Goal: Task Accomplishment & Management: Manage account settings

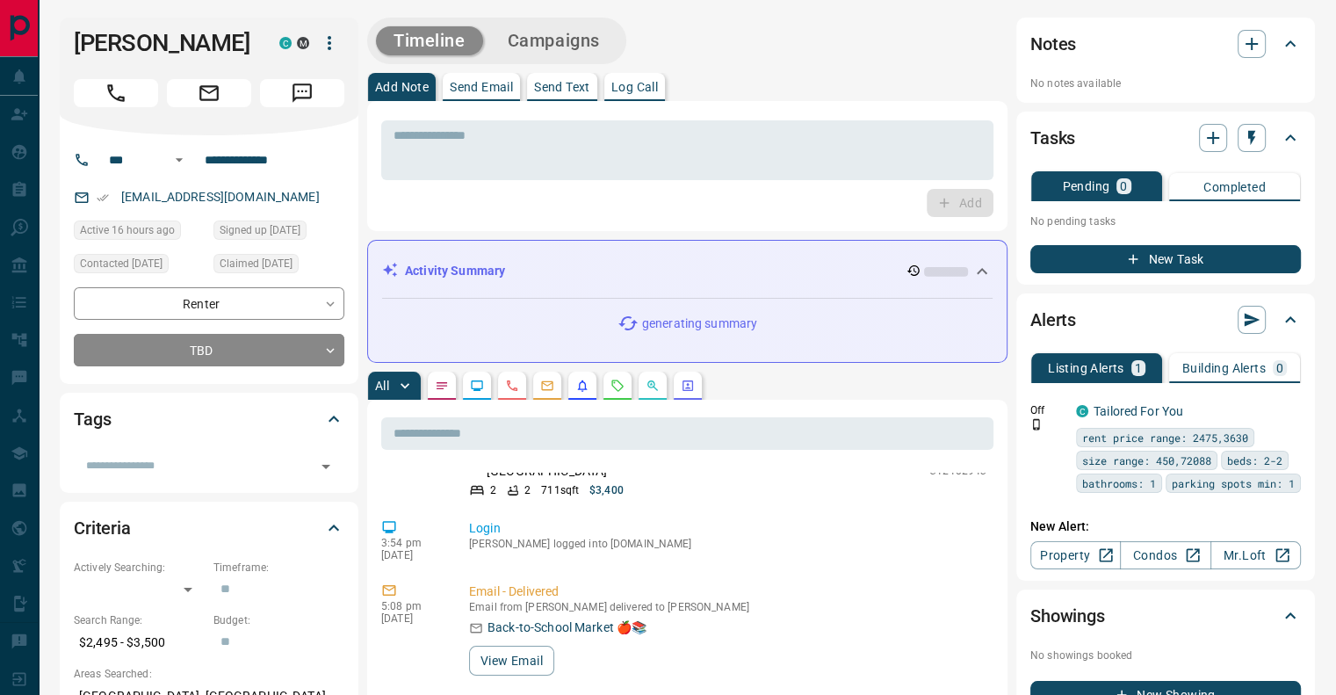
scroll to position [439, 0]
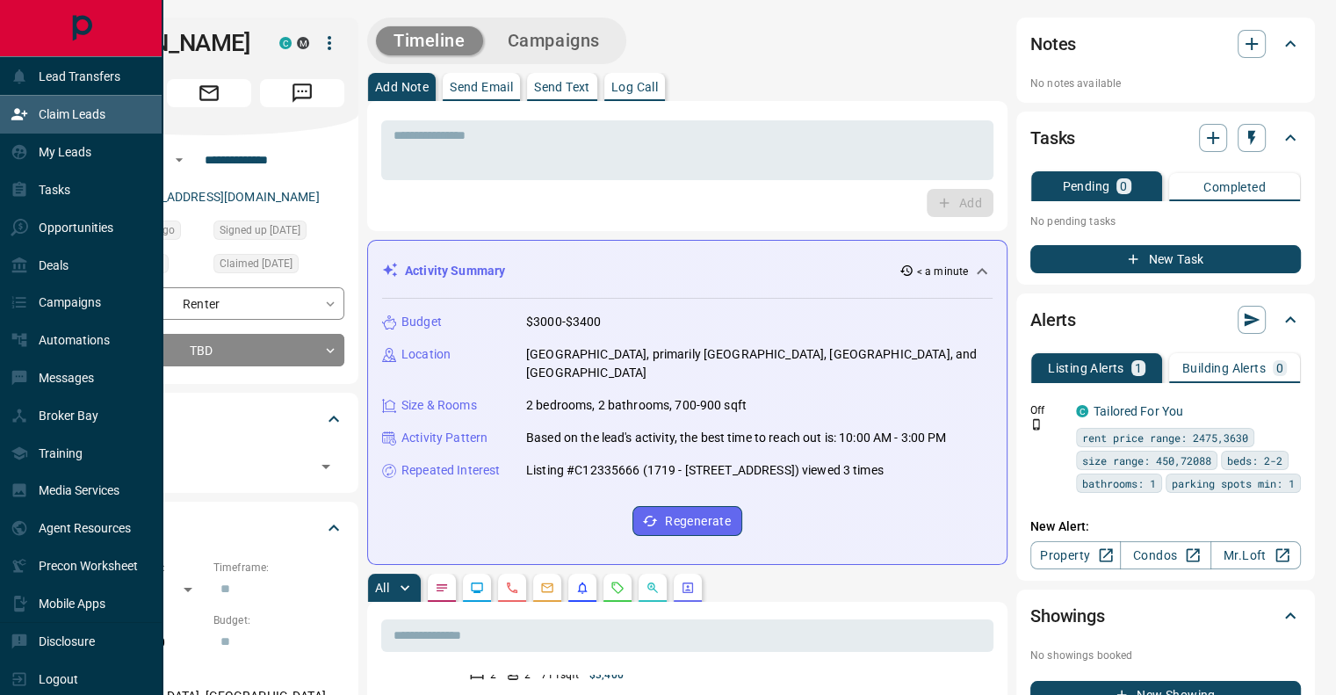
click at [60, 119] on p "Claim Leads" at bounding box center [72, 114] width 67 height 14
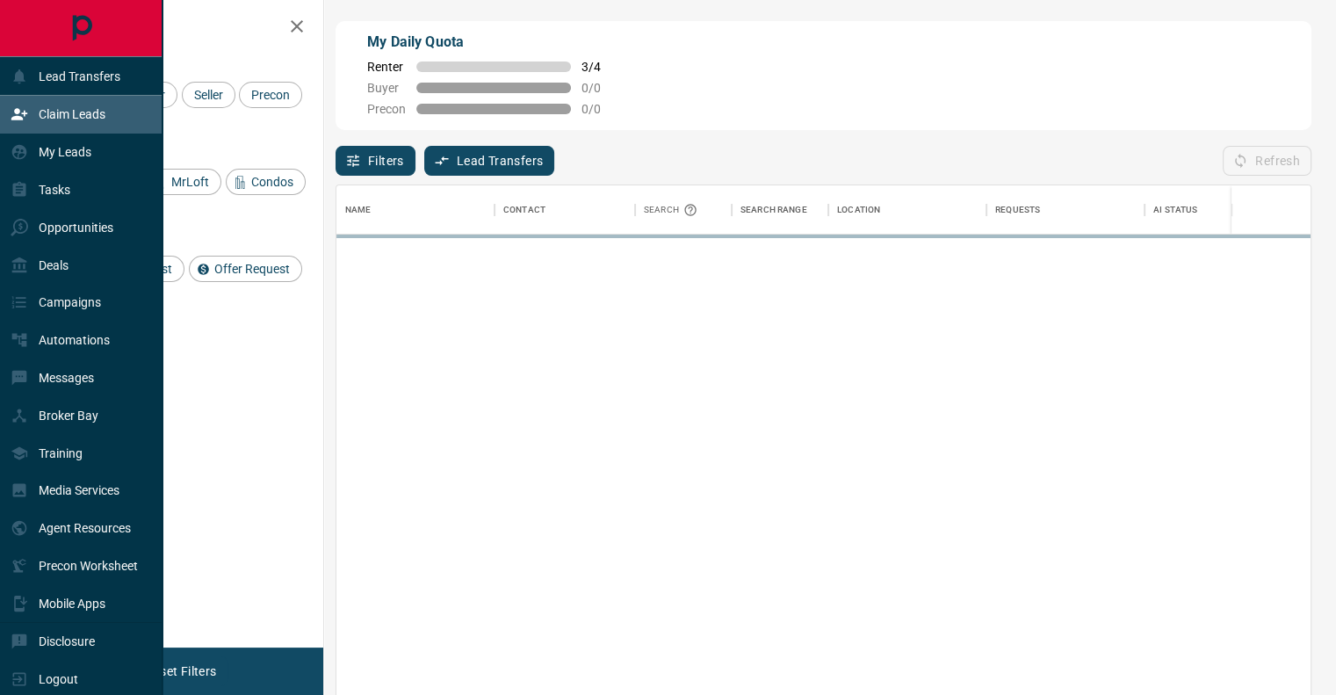
scroll to position [514, 960]
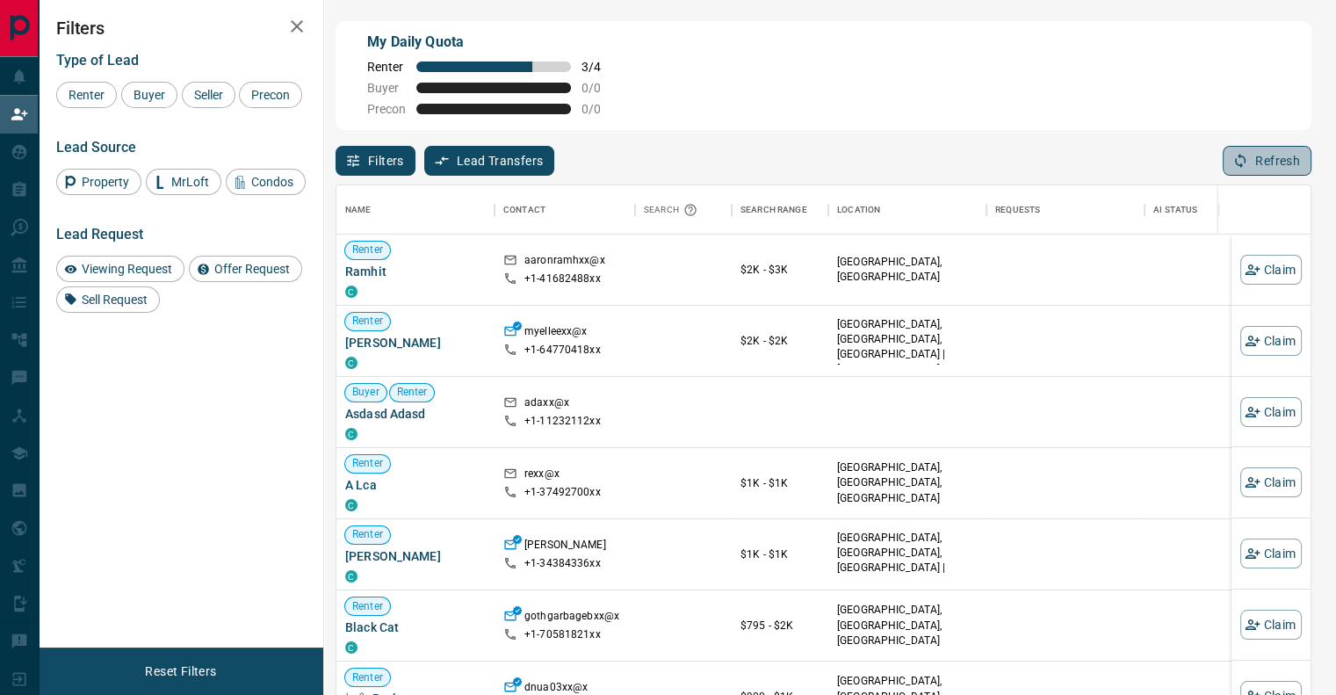
click at [1268, 167] on button "Refresh" at bounding box center [1267, 161] width 89 height 30
click at [1247, 343] on button "Claim" at bounding box center [1270, 341] width 61 height 30
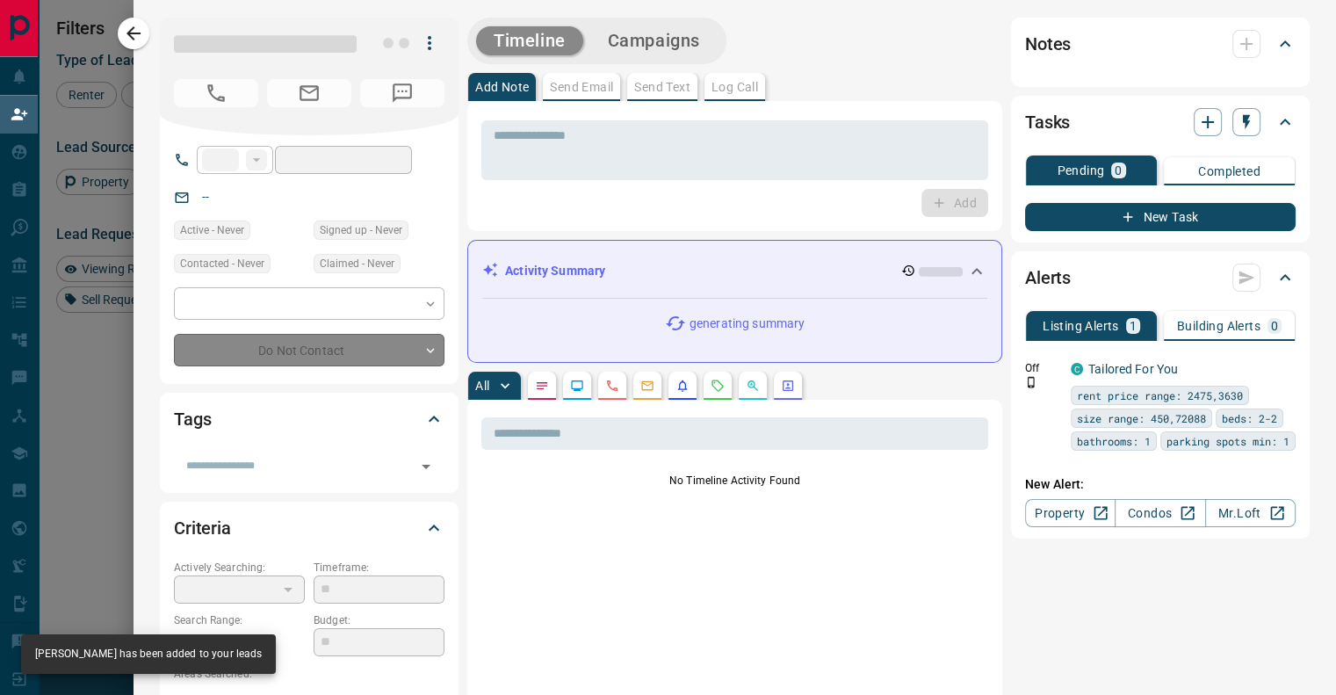
type input "**"
type input "**********"
type input "**"
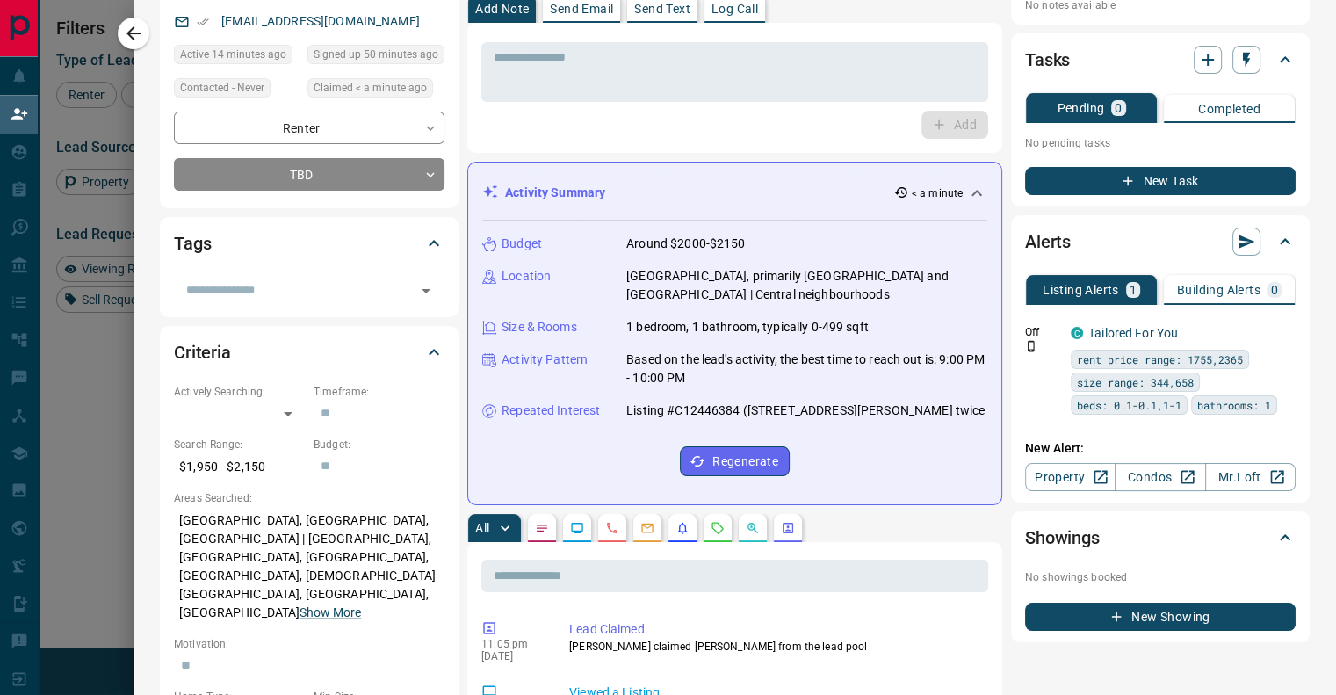
scroll to position [0, 0]
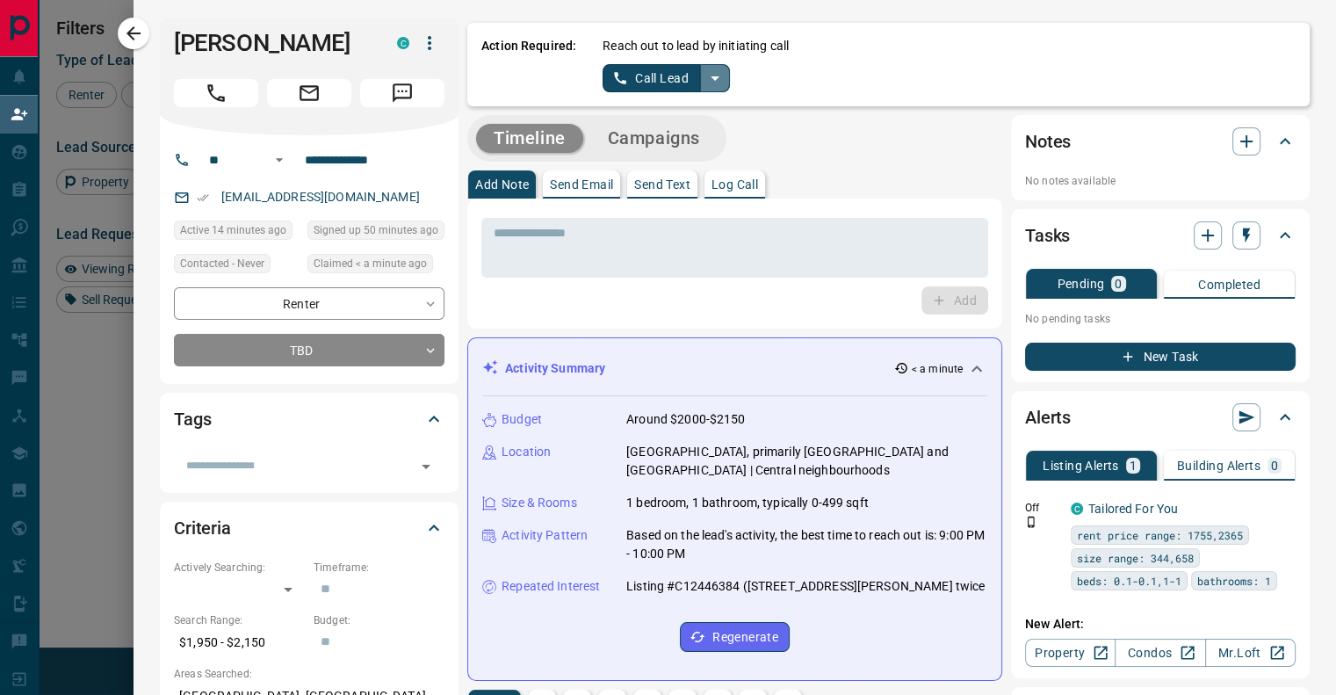
click at [704, 81] on icon "split button" at bounding box center [714, 78] width 21 height 21
click at [667, 141] on li "Log Manual Call" at bounding box center [665, 139] width 107 height 26
click at [638, 80] on button "Log Manual Call" at bounding box center [661, 78] width 116 height 28
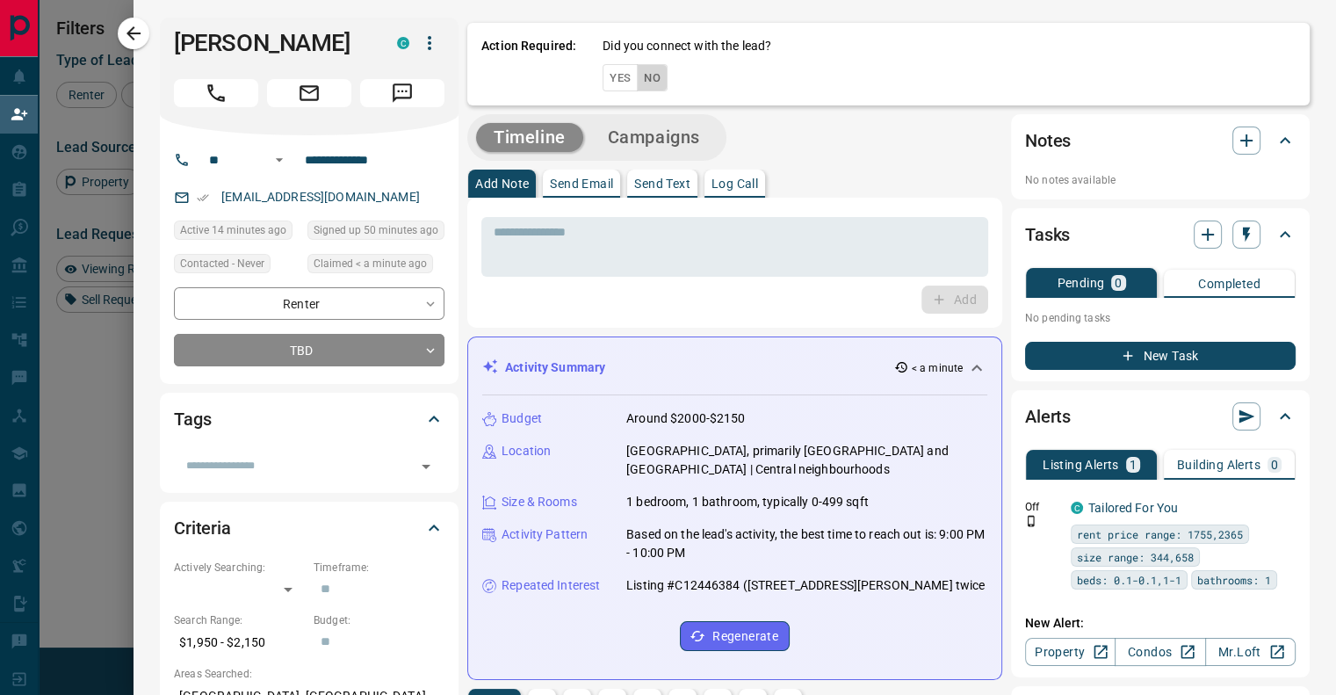
click at [638, 80] on button "No" at bounding box center [652, 77] width 31 height 27
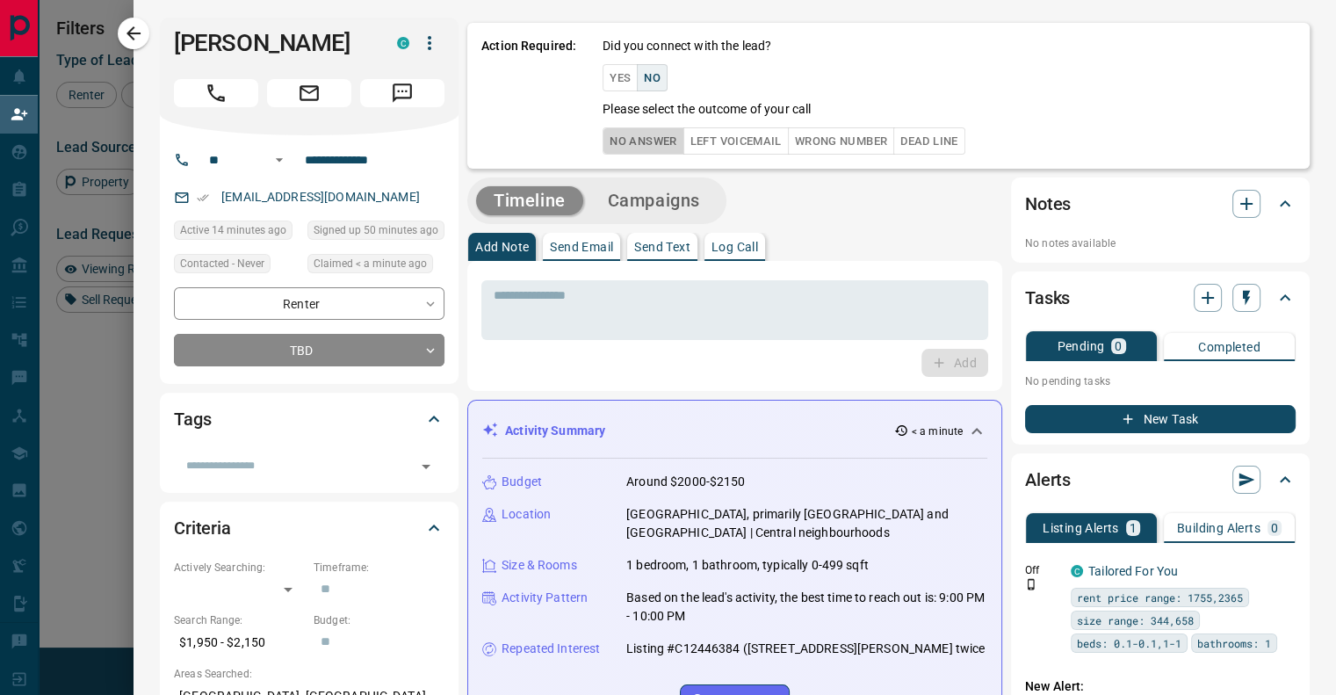
click at [624, 140] on button "No Answer" at bounding box center [643, 140] width 81 height 27
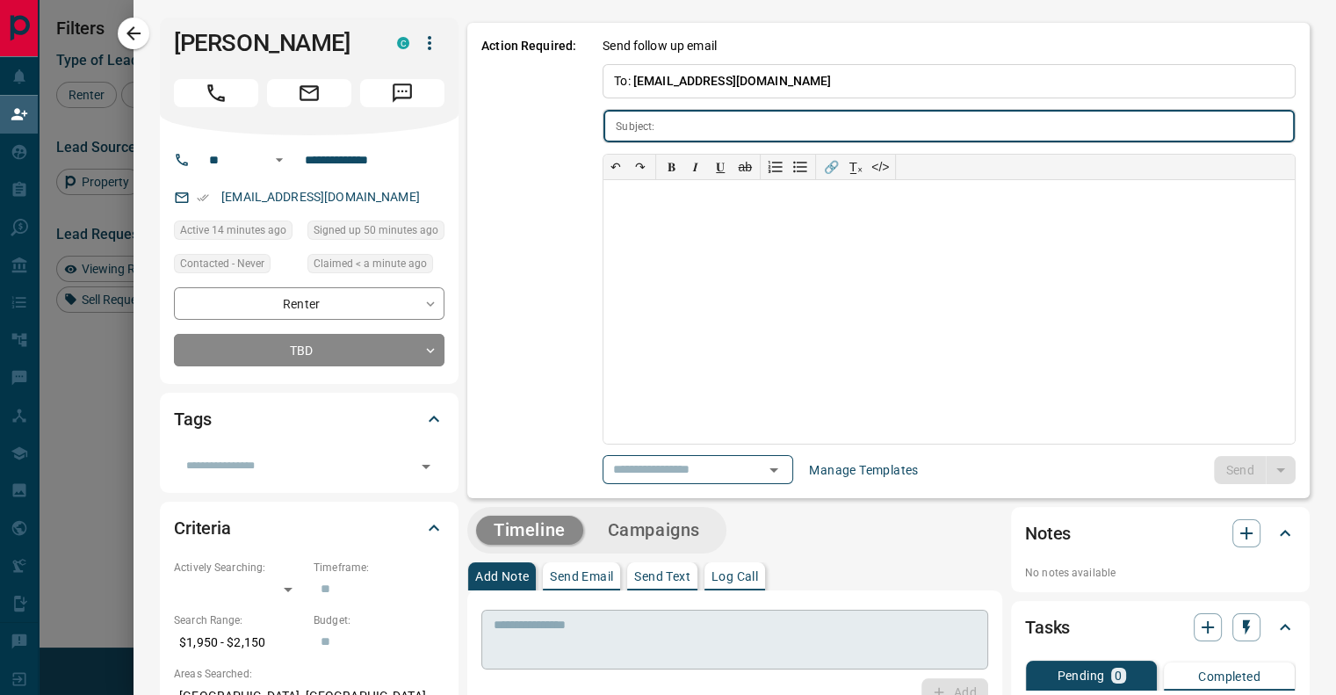
type input "**********"
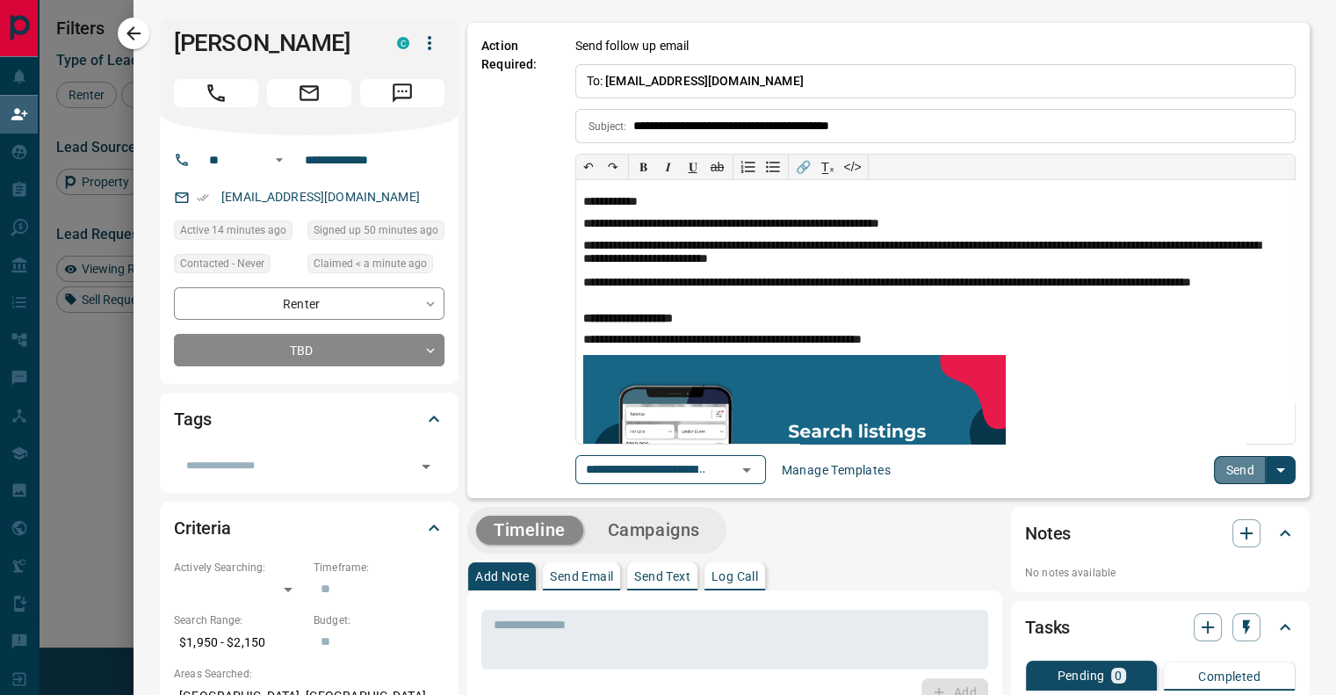
click at [1232, 462] on button "Send" at bounding box center [1240, 470] width 52 height 28
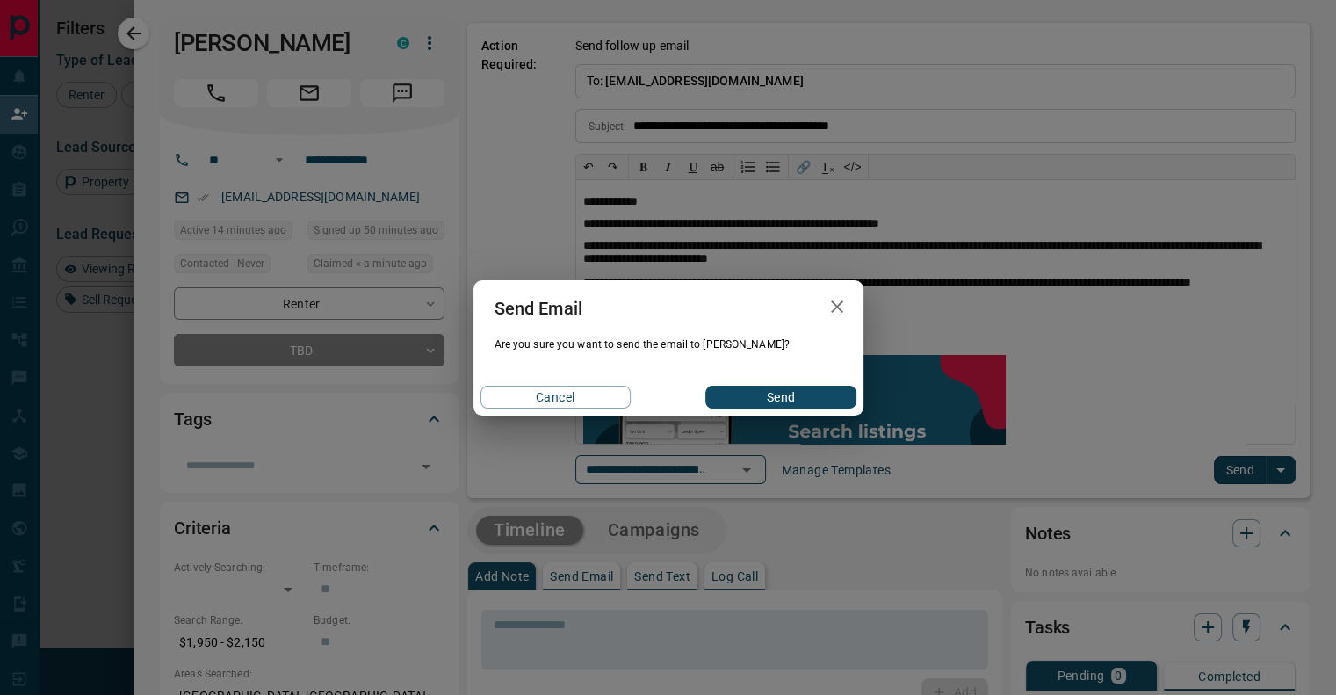
click at [781, 407] on div "Cancel Send" at bounding box center [668, 397] width 390 height 37
click at [751, 393] on button "Send" at bounding box center [780, 397] width 150 height 23
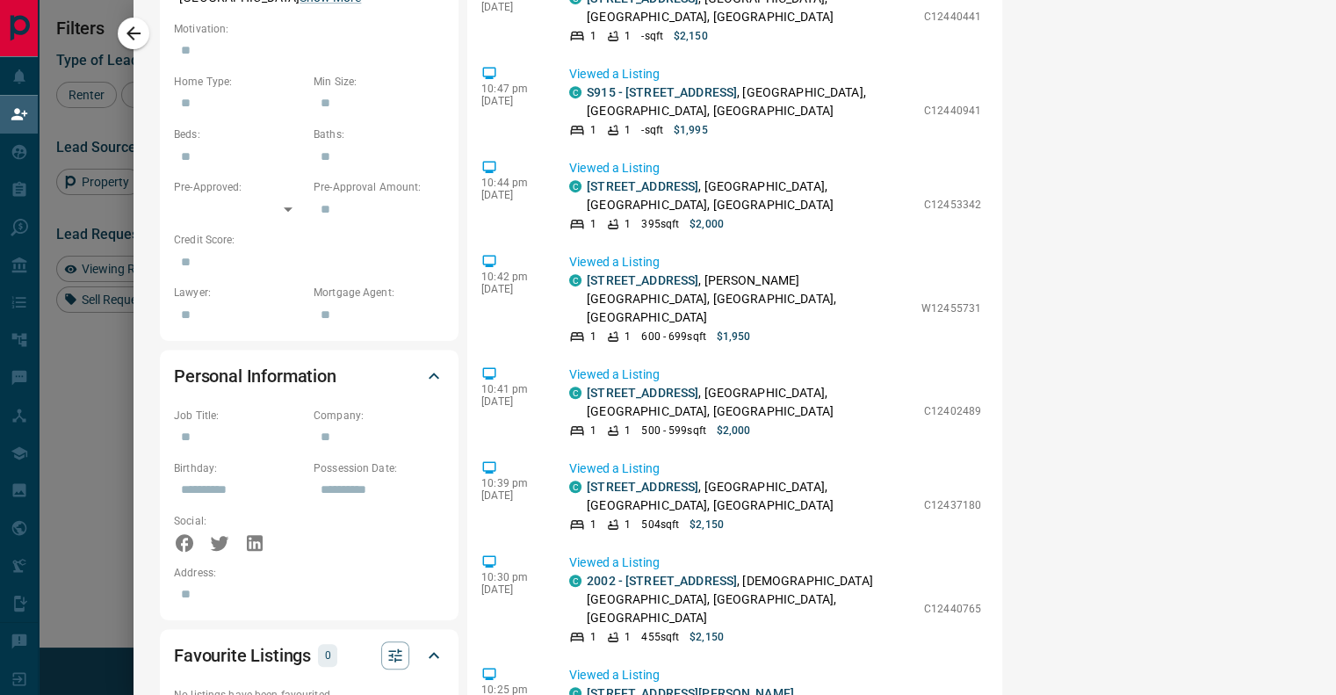
scroll to position [703, 0]
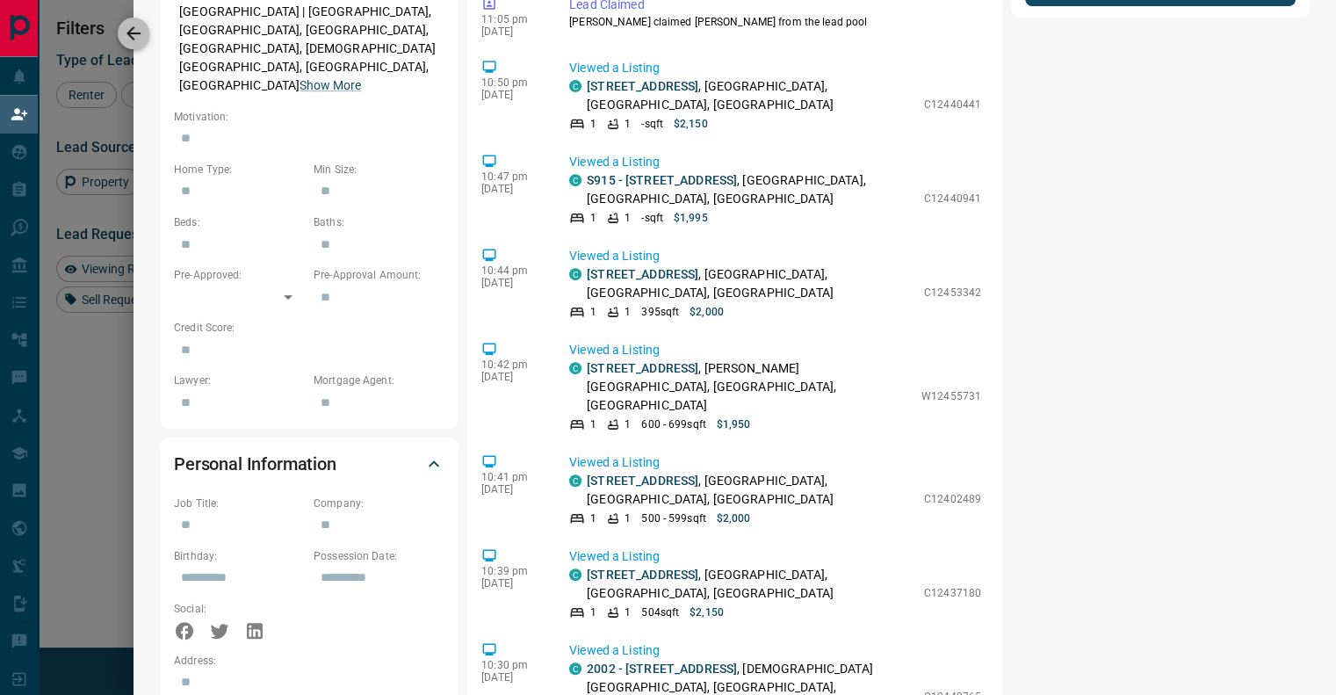
click at [131, 41] on icon "button" at bounding box center [133, 33] width 21 height 21
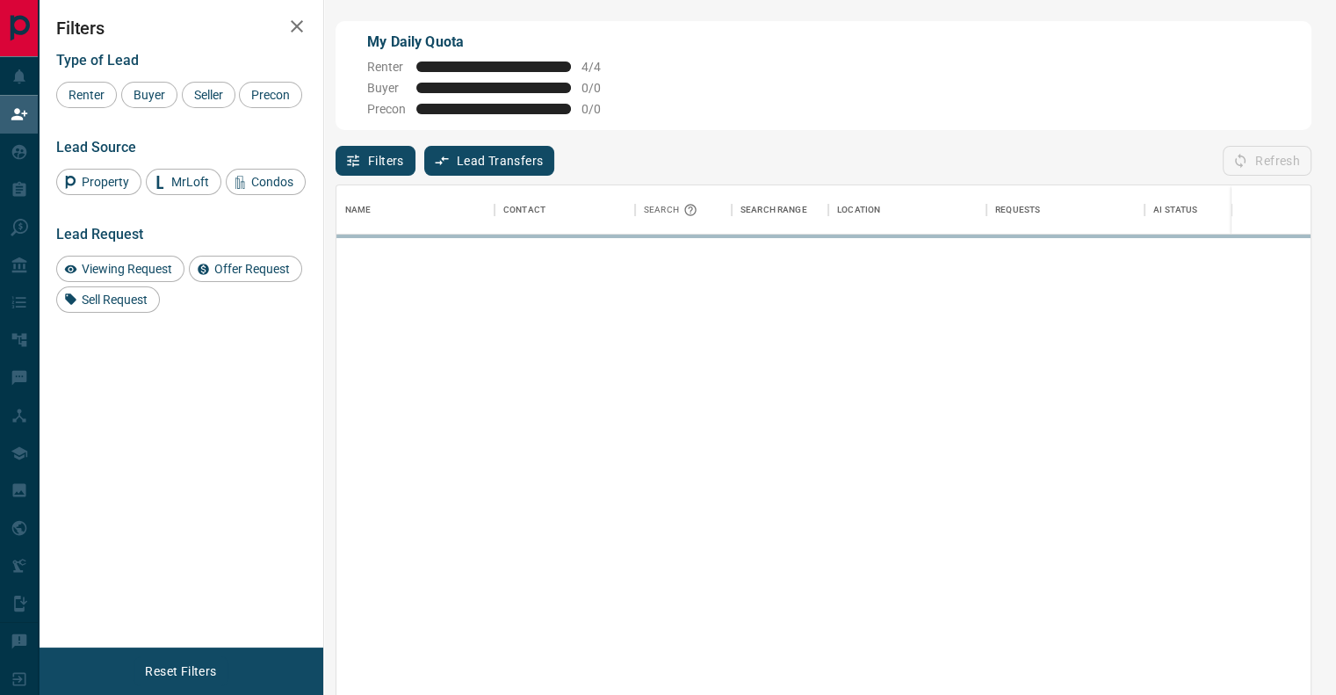
scroll to position [514, 960]
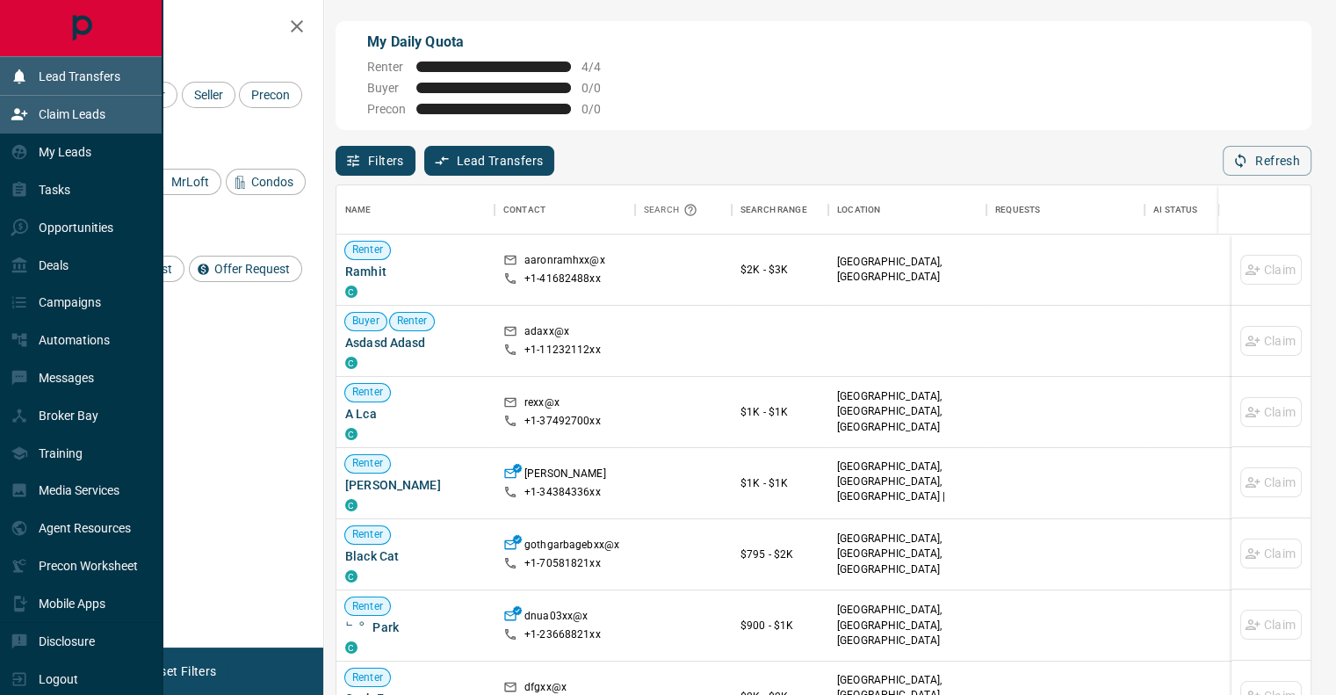
click at [56, 85] on div "Lead Transfers" at bounding box center [66, 75] width 110 height 29
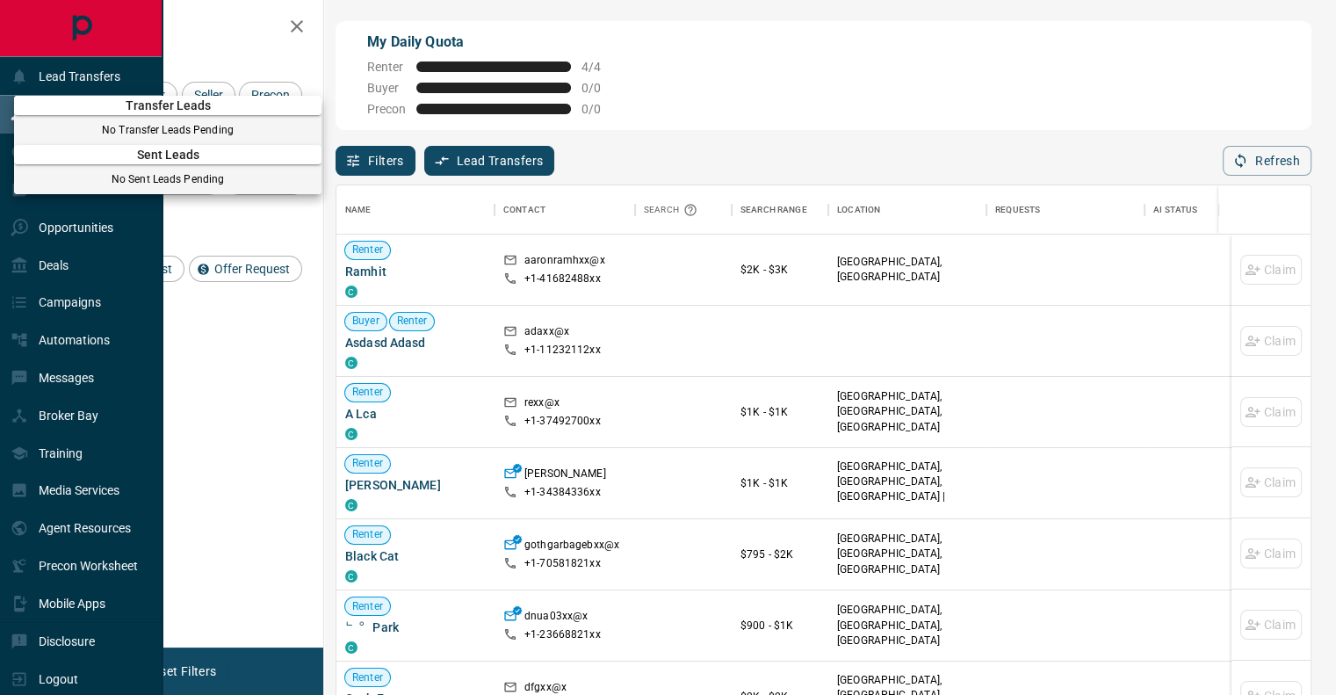
click at [67, 228] on div at bounding box center [668, 347] width 1336 height 695
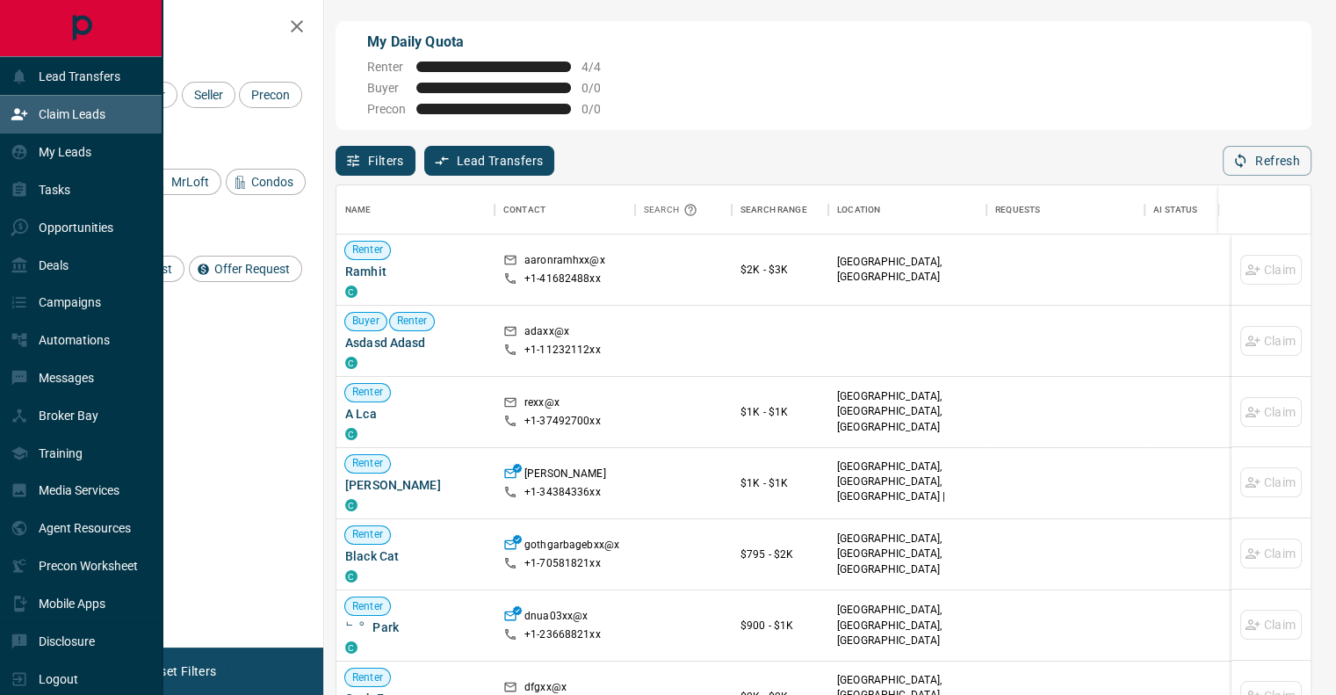
click at [67, 228] on p "Opportunities" at bounding box center [76, 227] width 75 height 14
